Goal: Information Seeking & Learning: Learn about a topic

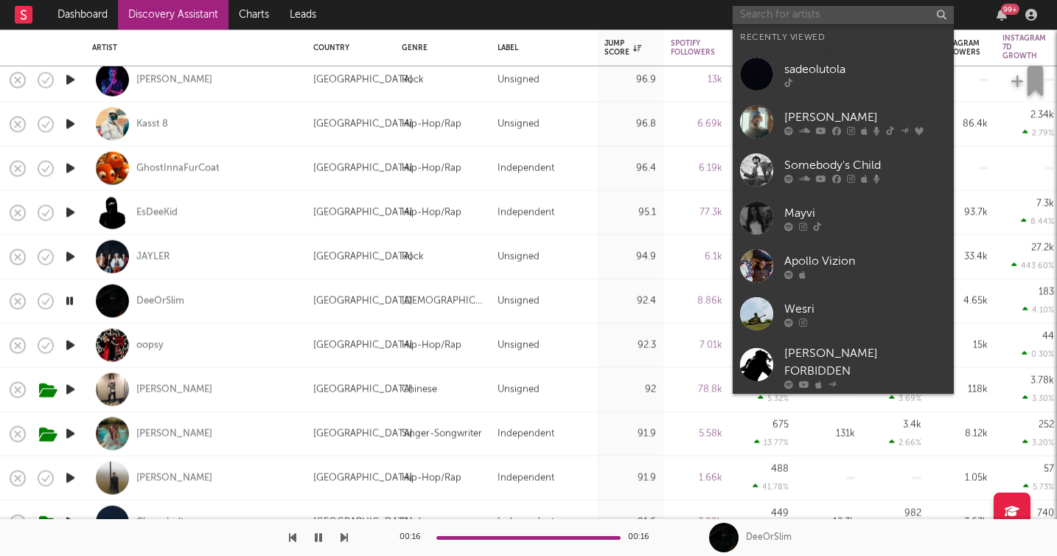
click at [779, 21] on input "text" at bounding box center [843, 15] width 221 height 18
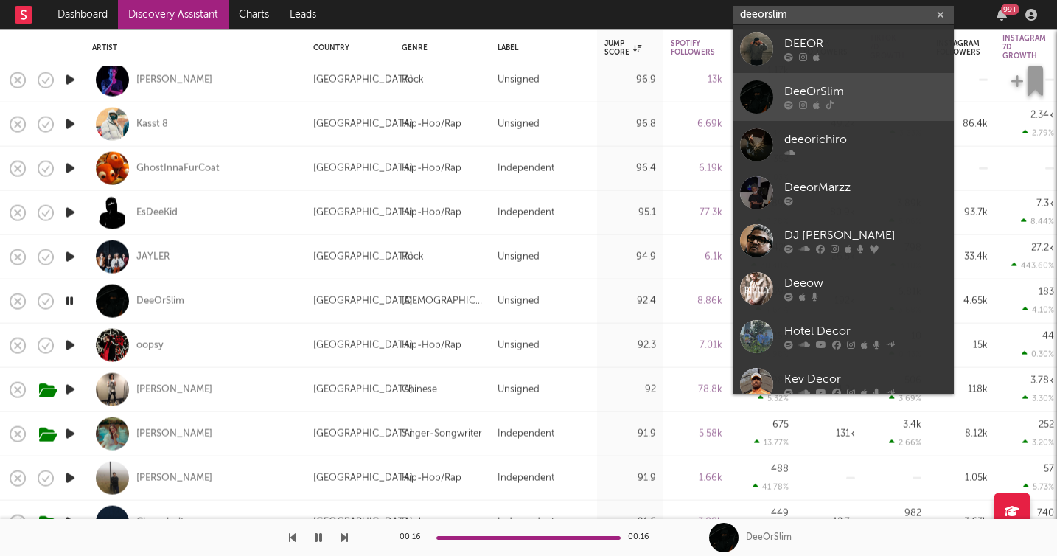
type input "deeorslim"
click at [822, 88] on div "DeeOrSlim" at bounding box center [865, 92] width 162 height 18
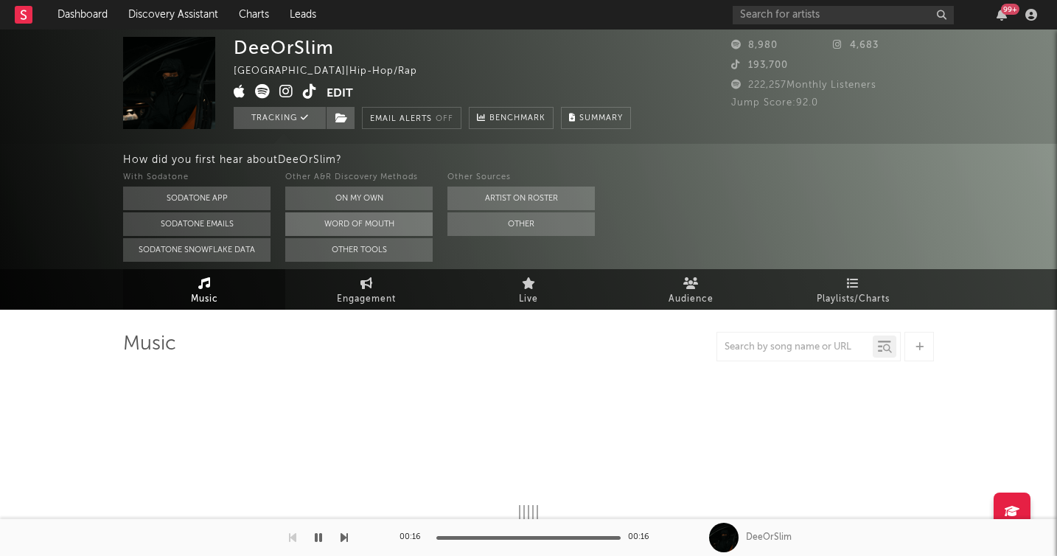
select select "6m"
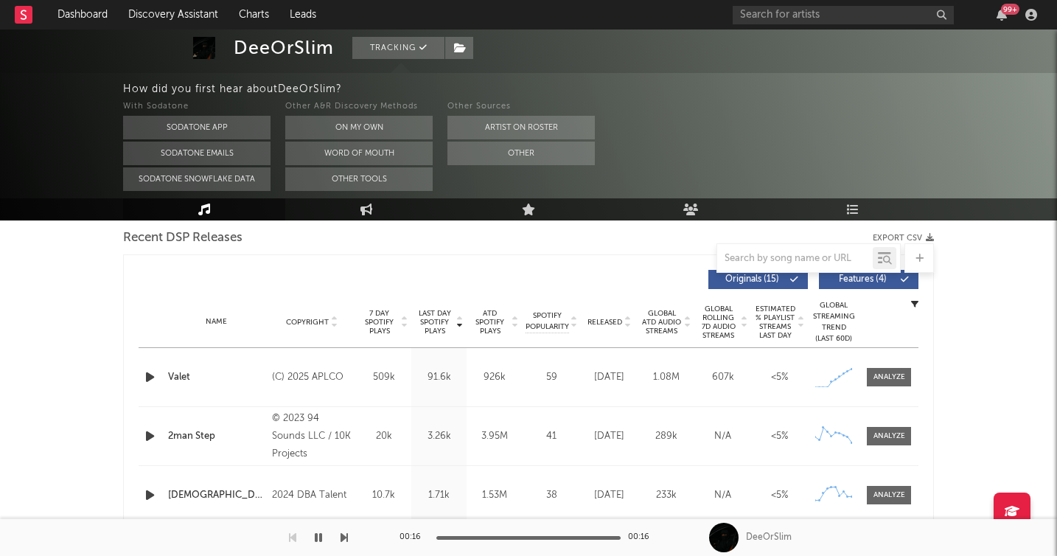
scroll to position [531, 0]
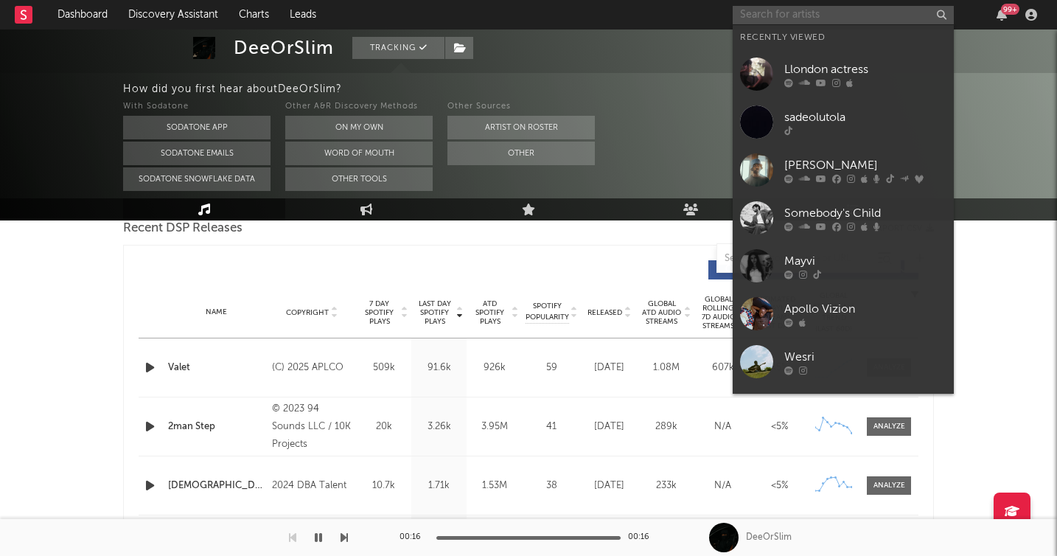
click at [807, 13] on input "text" at bounding box center [843, 15] width 221 height 18
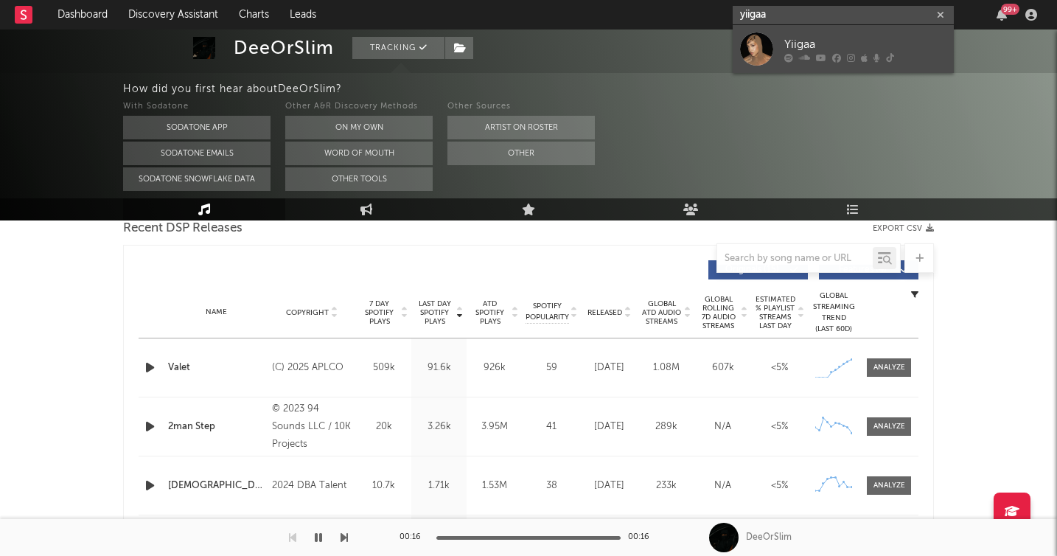
type input "yiigaa"
click at [804, 44] on div "Yiigaa" at bounding box center [865, 44] width 162 height 18
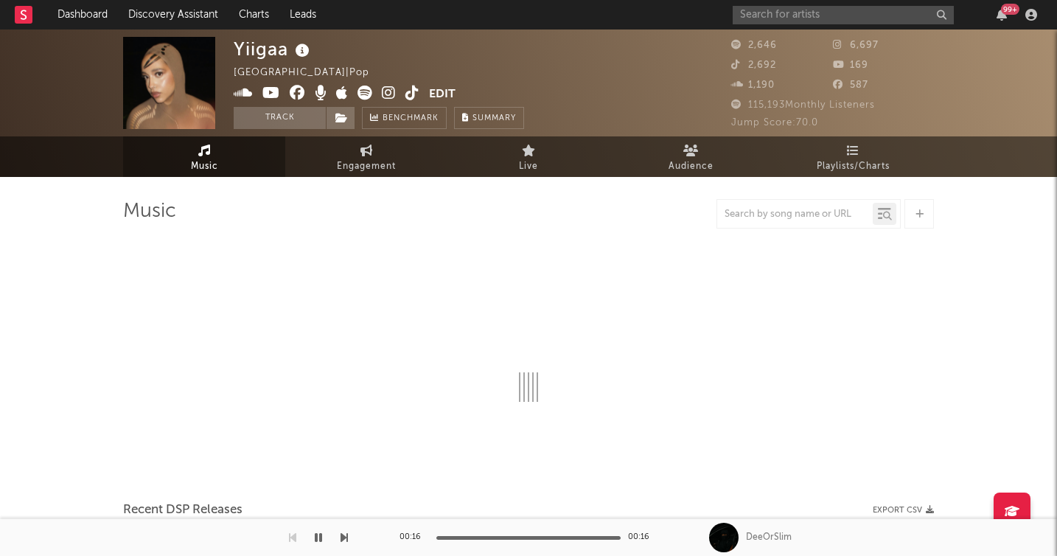
select select "6m"
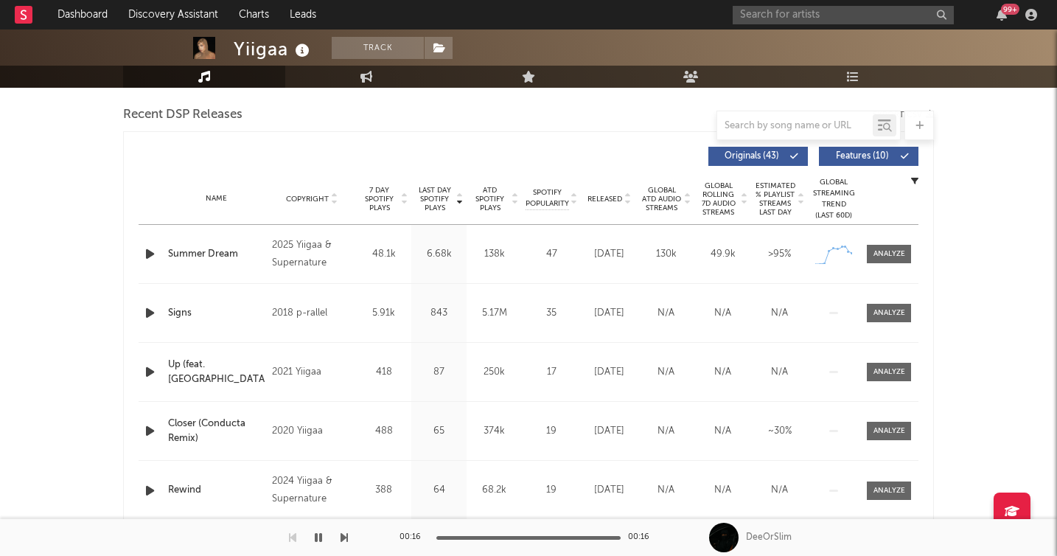
scroll to position [501, 0]
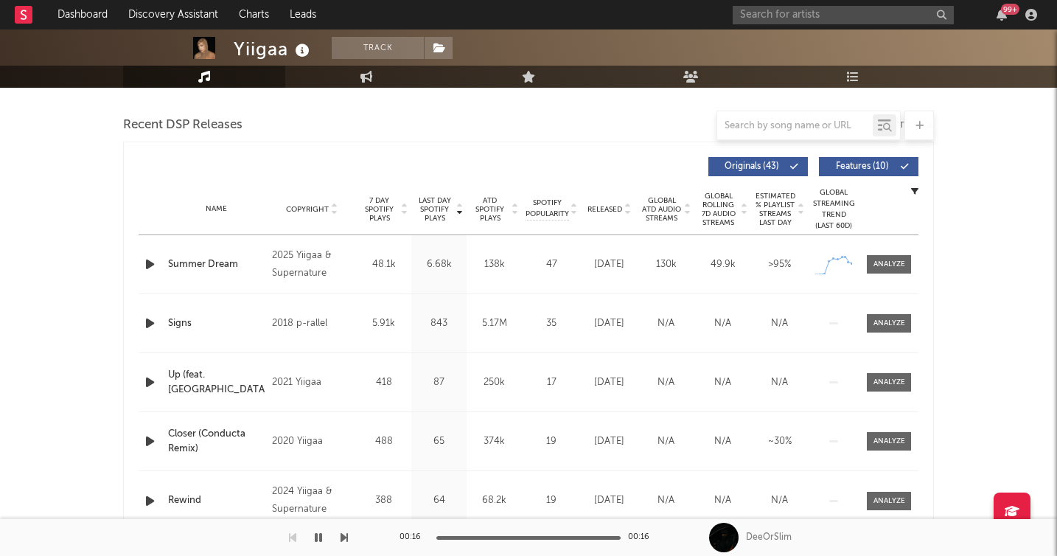
click at [153, 262] on icon "button" at bounding box center [149, 264] width 15 height 18
drag, startPoint x: 40, startPoint y: 183, endPoint x: 31, endPoint y: 162, distance: 22.5
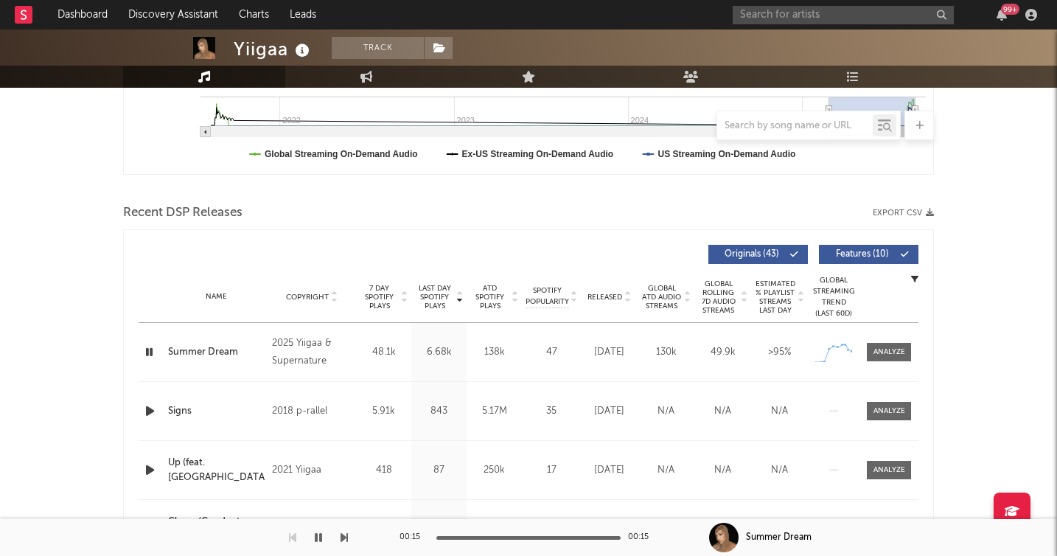
scroll to position [413, 0]
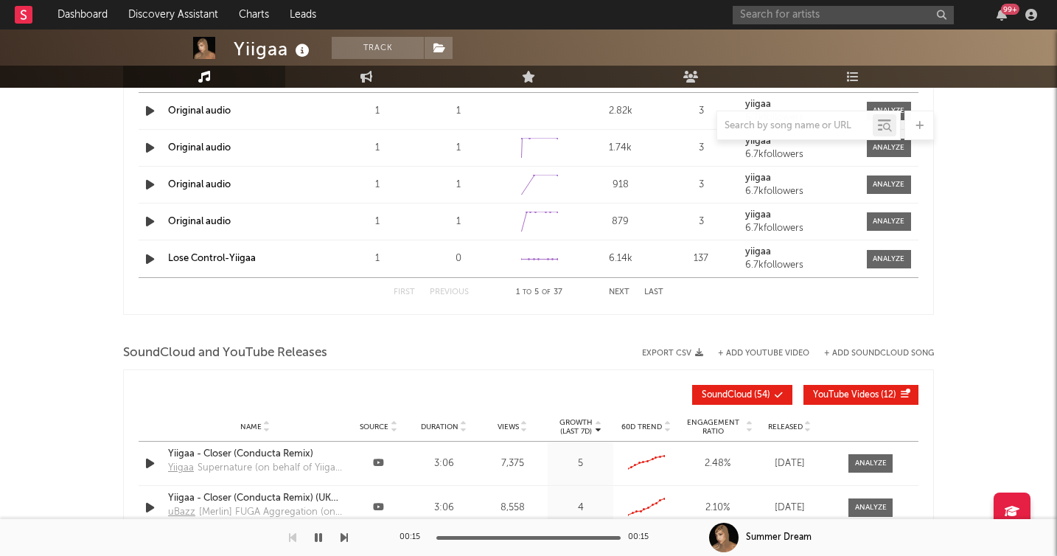
scroll to position [1362, 0]
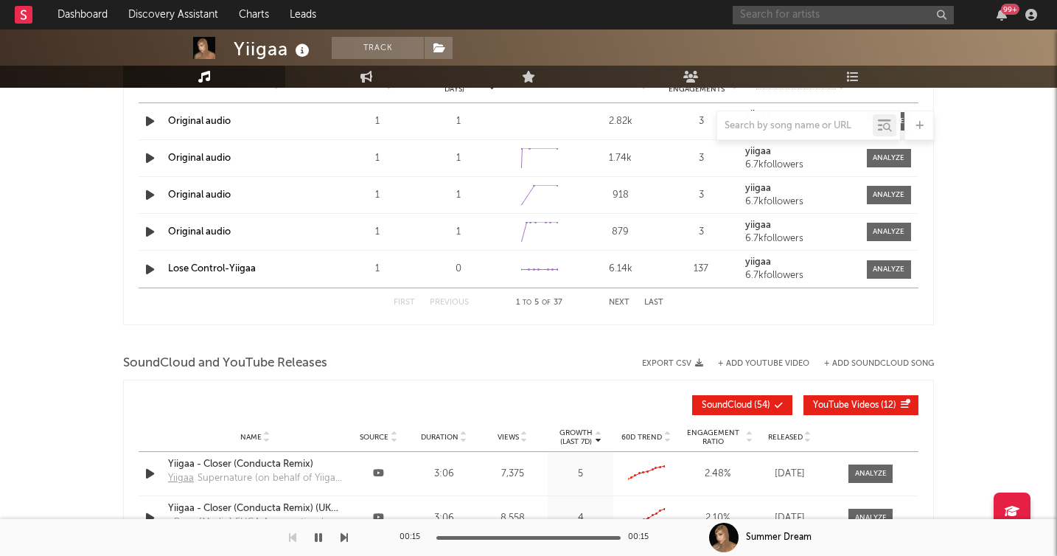
click at [807, 14] on input "text" at bounding box center [843, 15] width 221 height 18
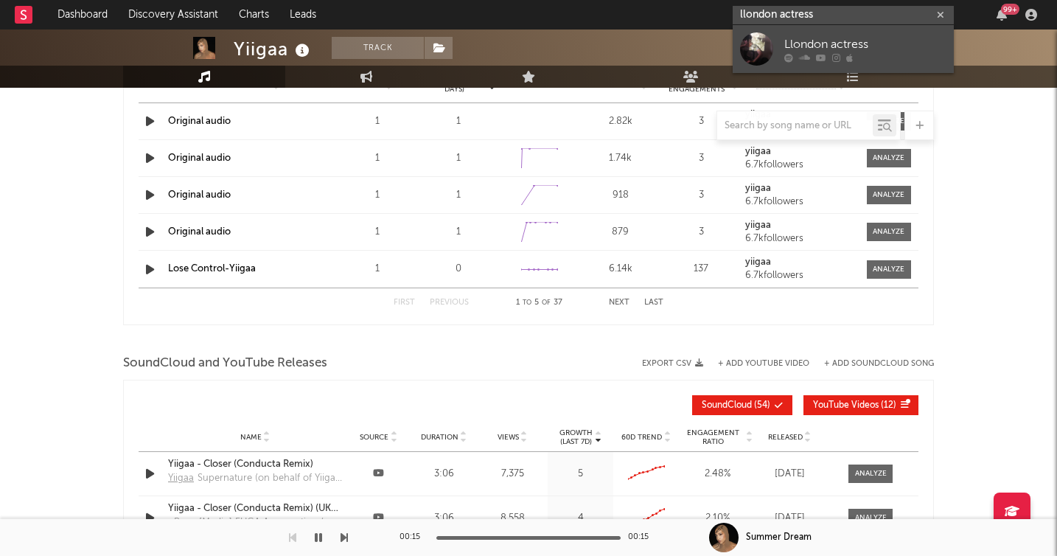
type input "llondon actress"
click at [836, 41] on div "Llondon actress" at bounding box center [865, 44] width 162 height 18
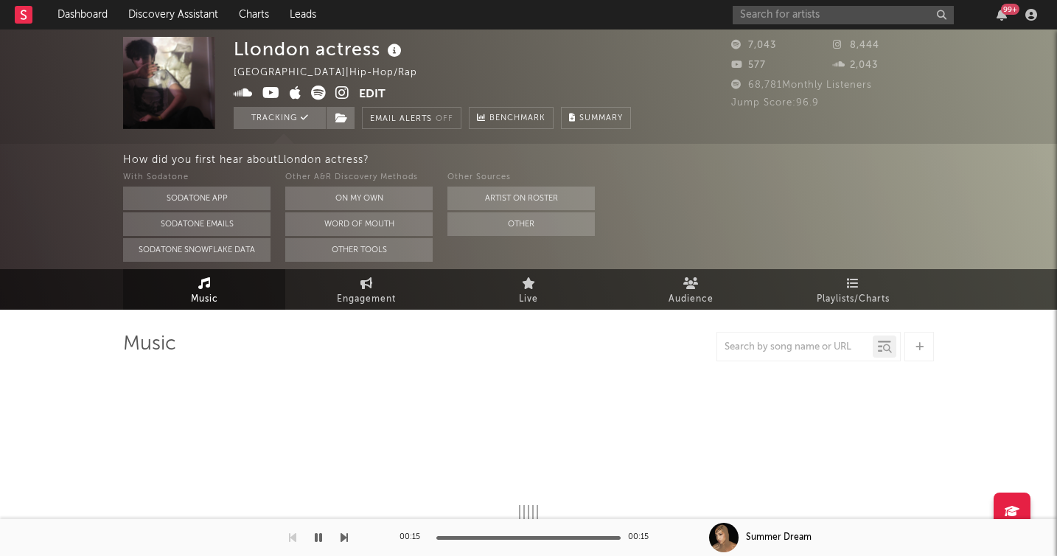
select select "1w"
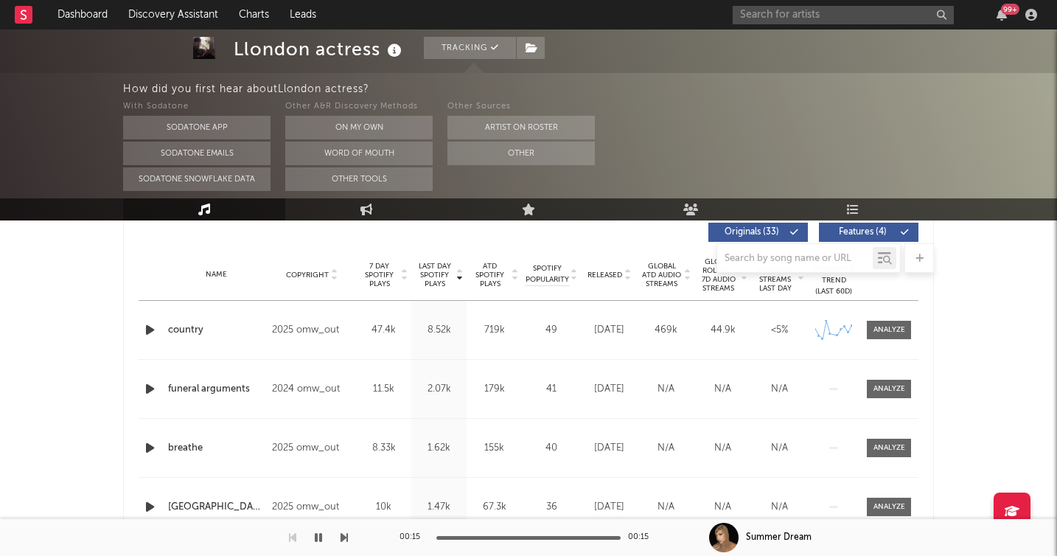
scroll to position [590, 0]
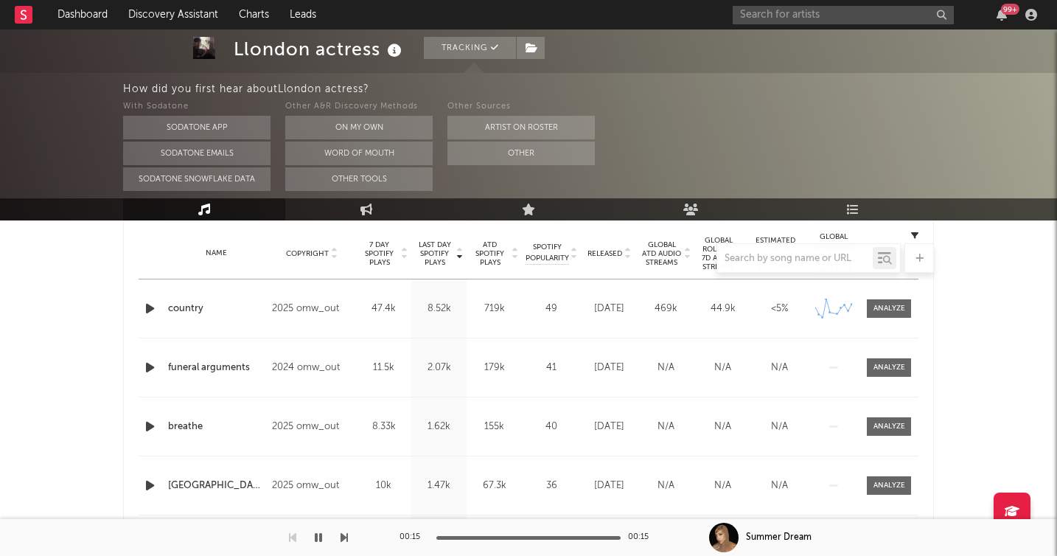
click at [58, 263] on div "Llondon actress Tracking [GEOGRAPHIC_DATA] | Hip-Hop/Rap Edit Tracking Email Al…" at bounding box center [528, 442] width 1057 height 2005
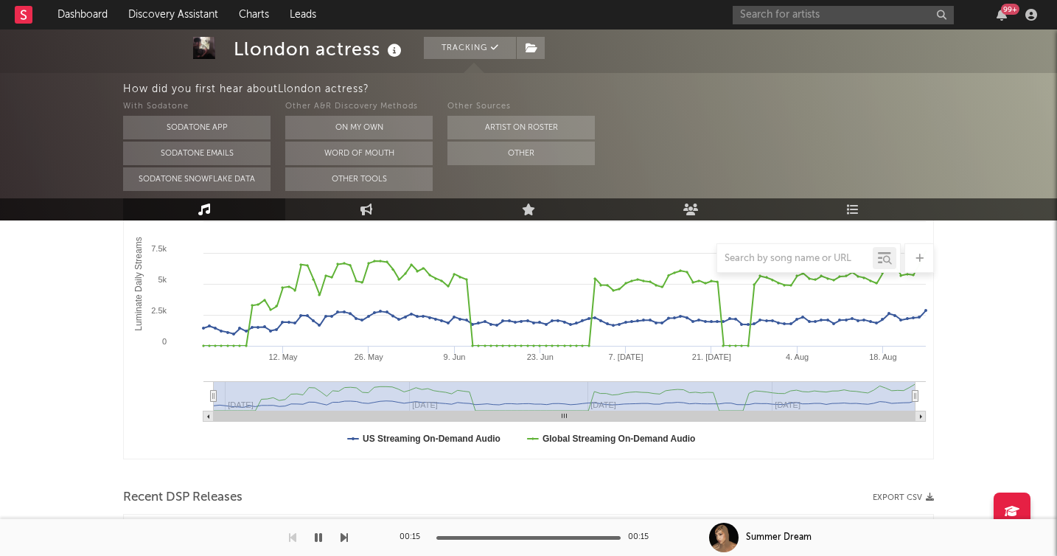
scroll to position [210, 0]
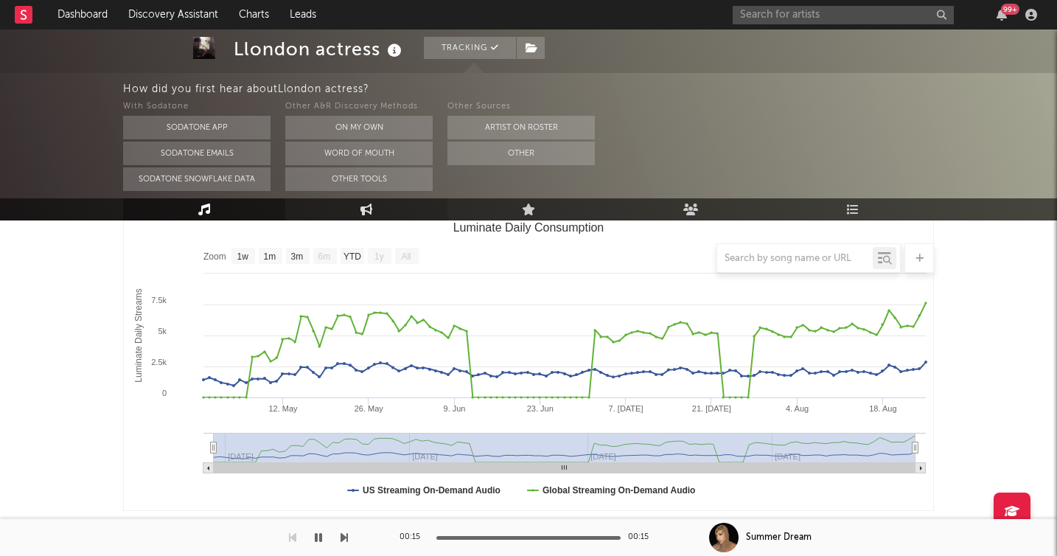
click at [371, 211] on icon at bounding box center [367, 209] width 13 height 12
select select "1w"
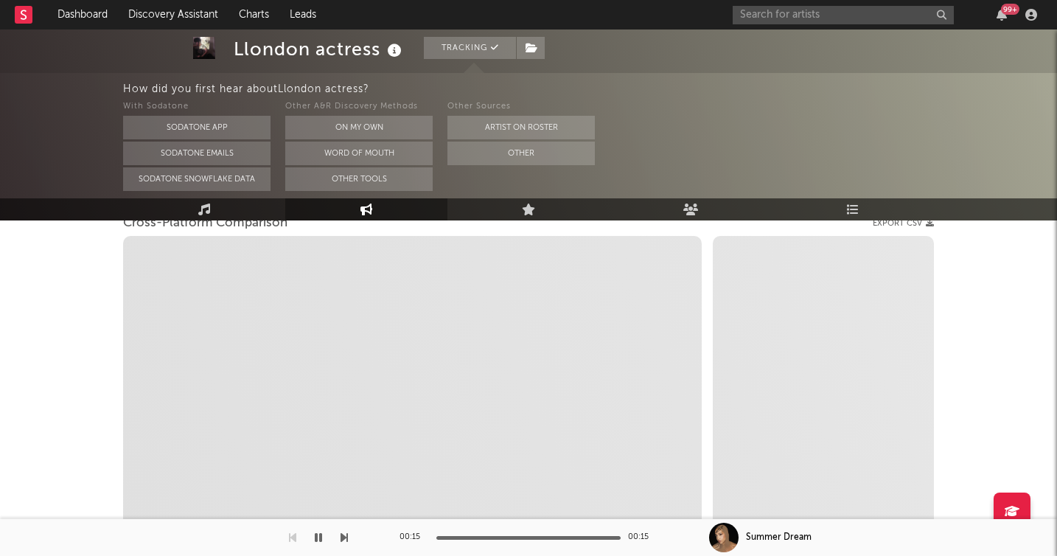
click at [66, 287] on div "Llondon actress Tracking [GEOGRAPHIC_DATA] | Hip-Hop/Rap Edit Tracking Email Al…" at bounding box center [528, 272] width 1057 height 907
select select "1m"
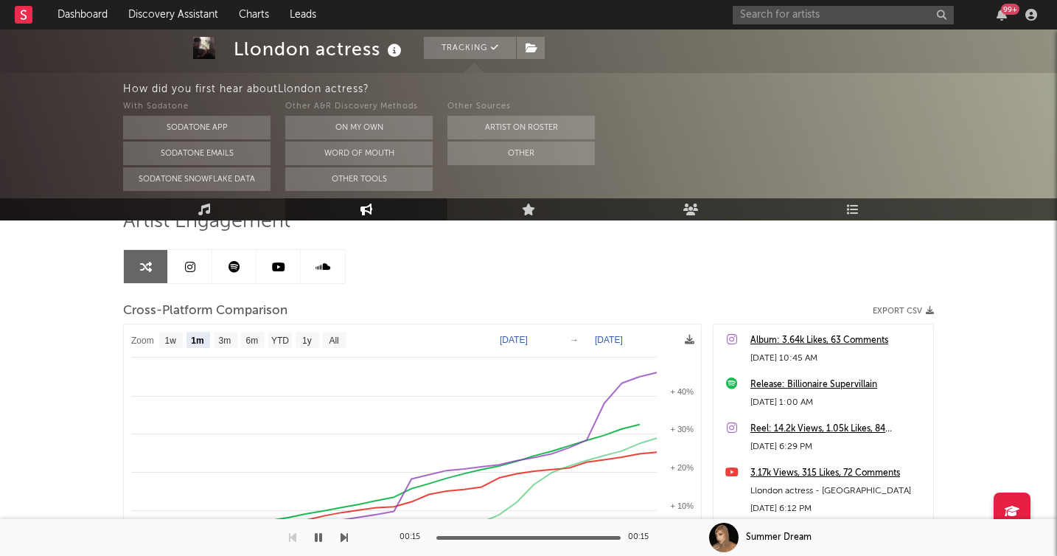
scroll to position [115, 0]
